Goal: Information Seeking & Learning: Learn about a topic

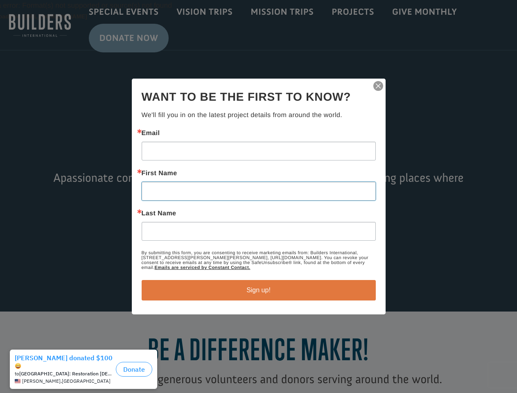
click at [258, 196] on input "First Name" at bounding box center [259, 191] width 234 height 19
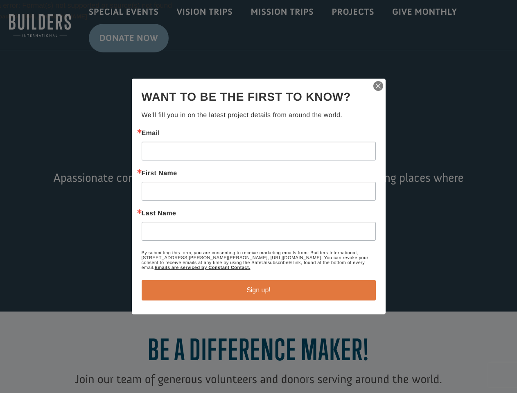
click at [378, 86] on img "button" at bounding box center [377, 85] width 11 height 11
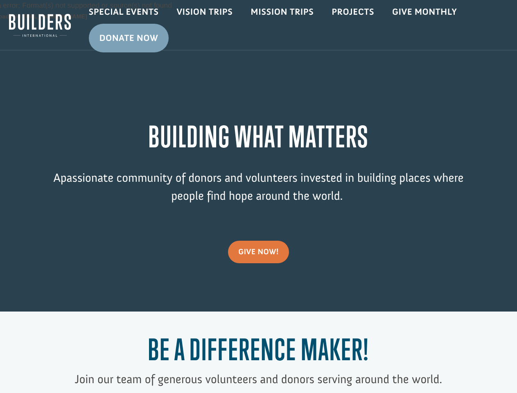
click at [259, 290] on div "Video Player Media error: Format(s) not supported or source(s) not found Downlo…" at bounding box center [258, 155] width 517 height 311
click at [86, 369] on h1 "Be a Difference Maker!" at bounding box center [258, 351] width 413 height 38
click at [134, 365] on h1 "Be a Difference Maker!" at bounding box center [258, 351] width 413 height 38
